Goal: Navigation & Orientation: Find specific page/section

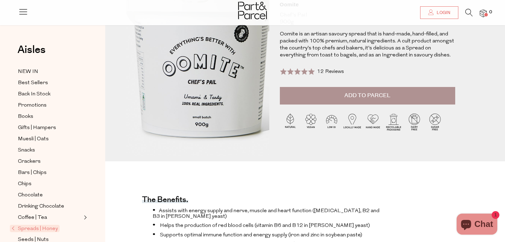
scroll to position [154, 0]
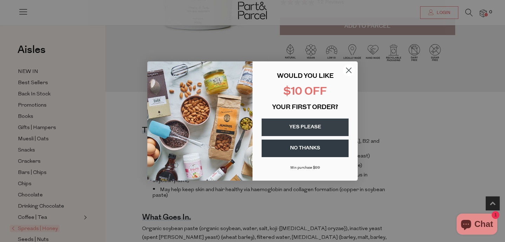
click at [349, 71] on circle "Close dialog" at bounding box center [349, 71] width 12 height 12
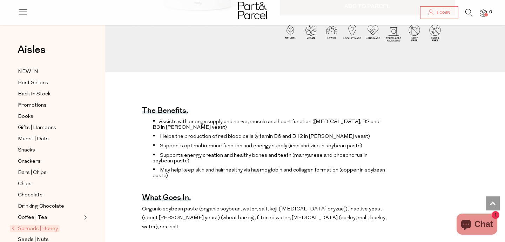
scroll to position [0, 0]
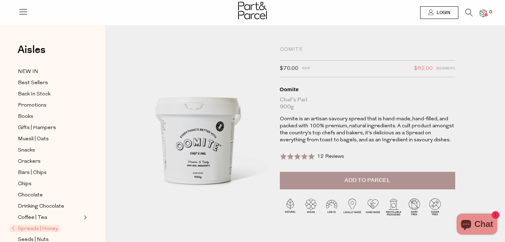
click at [251, 13] on img at bounding box center [252, 11] width 29 height 18
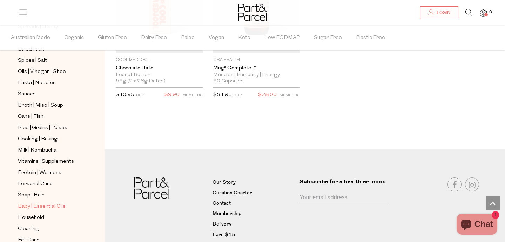
scroll to position [217, 0]
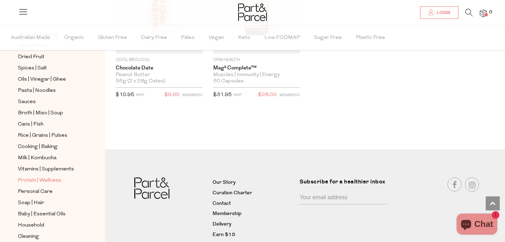
click at [48, 181] on span "Protein | Wellness" at bounding box center [39, 180] width 43 height 8
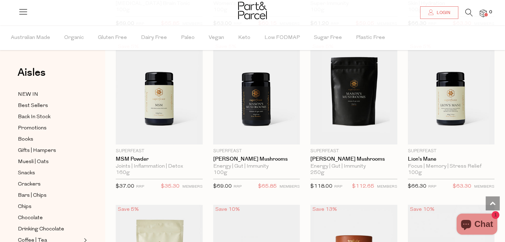
scroll to position [1421, 0]
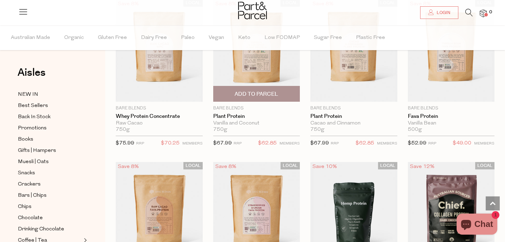
scroll to position [190, 0]
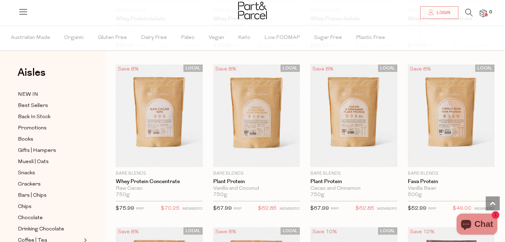
click at [478, 14] on li "0" at bounding box center [480, 13] width 14 height 9
click at [486, 13] on span at bounding box center [486, 15] width 4 height 4
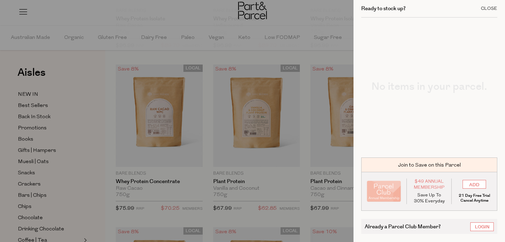
click at [489, 7] on div "Close" at bounding box center [489, 8] width 16 height 5
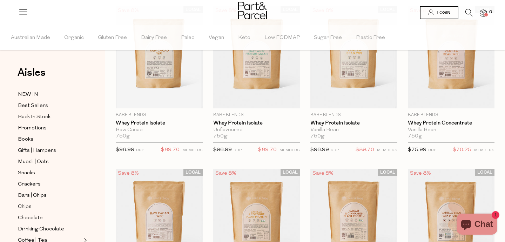
scroll to position [0, 0]
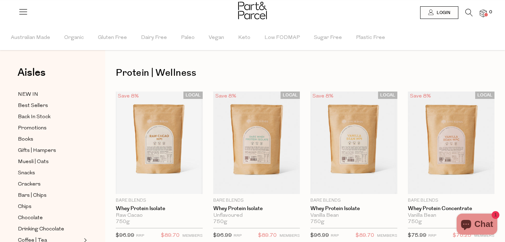
click at [27, 10] on icon at bounding box center [23, 12] width 10 height 10
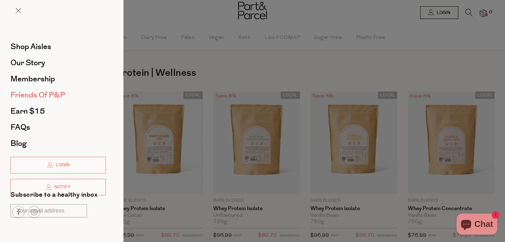
click at [48, 95] on span "Friends of P&P" at bounding box center [38, 94] width 55 height 11
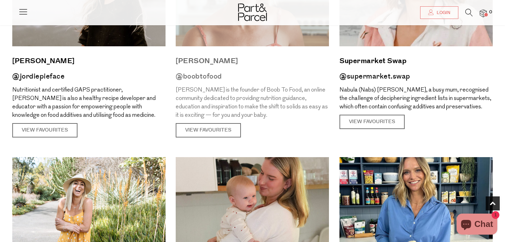
scroll to position [174, 0]
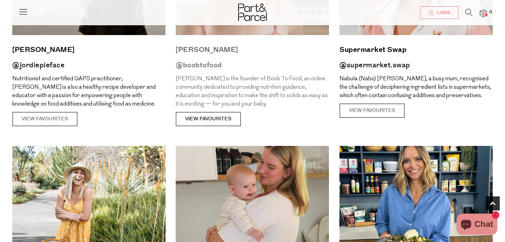
click at [224, 121] on link "View Favourites" at bounding box center [208, 119] width 65 height 15
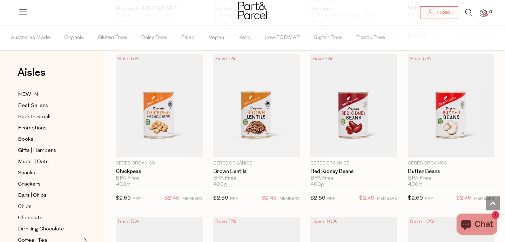
scroll to position [1697, 0]
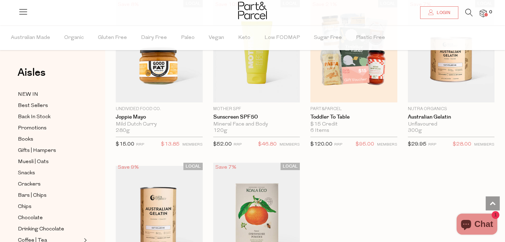
scroll to position [3972, 0]
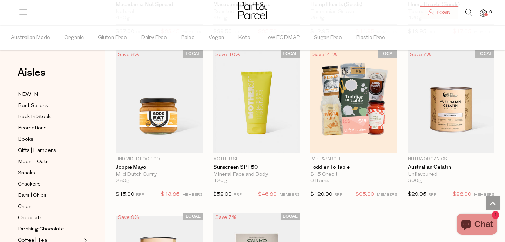
click at [25, 10] on icon at bounding box center [23, 12] width 10 height 10
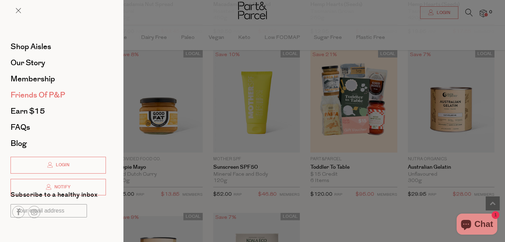
click at [36, 94] on span "Friends of P&P" at bounding box center [38, 94] width 55 height 11
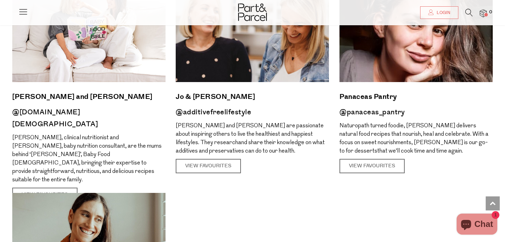
scroll to position [1001, 0]
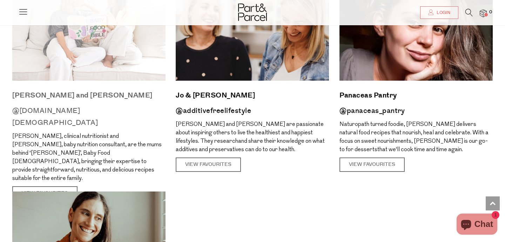
click at [88, 56] on img at bounding box center [88, 27] width 153 height 105
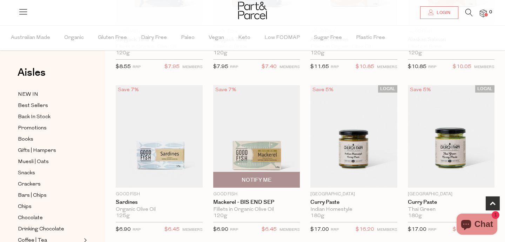
scroll to position [410, 0]
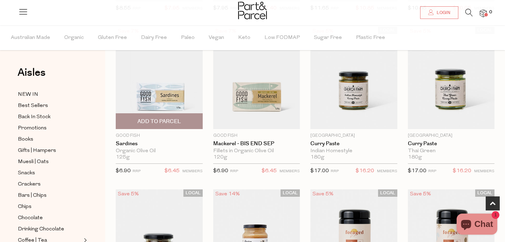
click at [161, 82] on img at bounding box center [159, 78] width 87 height 102
